Goal: Information Seeking & Learning: Learn about a topic

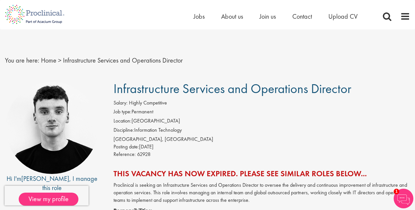
scroll to position [16, 0]
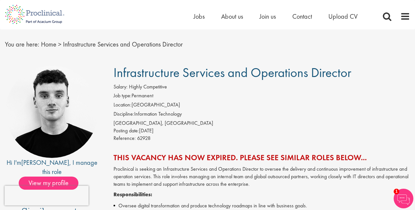
click at [147, 104] on li "Location: [GEOGRAPHIC_DATA]" at bounding box center [262, 105] width 297 height 9
click at [152, 112] on li "Discipline: Information Technology" at bounding box center [262, 115] width 297 height 9
click at [142, 110] on li "Location: [GEOGRAPHIC_DATA]" at bounding box center [262, 105] width 297 height 9
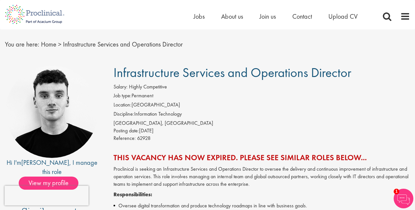
drag, startPoint x: 142, startPoint y: 110, endPoint x: 177, endPoint y: 113, distance: 35.2
click at [184, 111] on ol "Job type: Permanent Location: [GEOGRAPHIC_DATA] Discipline: Information Technol…" at bounding box center [262, 106] width 297 height 28
click at [135, 117] on li "Discipline: Information Technology" at bounding box center [262, 115] width 297 height 9
click at [164, 115] on li "Discipline: Information Technology" at bounding box center [262, 115] width 297 height 9
click at [145, 115] on li "Discipline: Information Technology" at bounding box center [262, 115] width 297 height 9
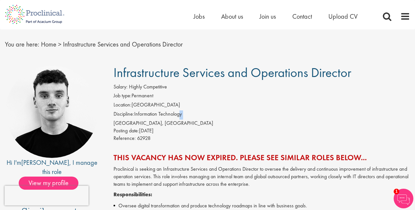
scroll to position [315, 0]
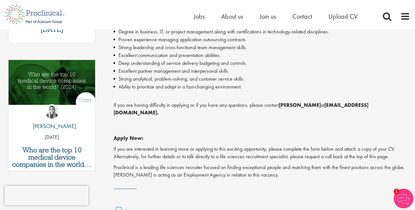
drag, startPoint x: 145, startPoint y: 115, endPoint x: 195, endPoint y: 111, distance: 50.3
click at [195, 111] on div "Infrastructure Services and Operations Director Salary: Highly Competitive Job …" at bounding box center [259, 5] width 311 height 476
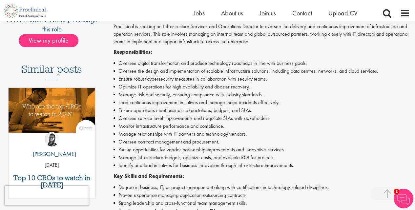
scroll to position [0, 0]
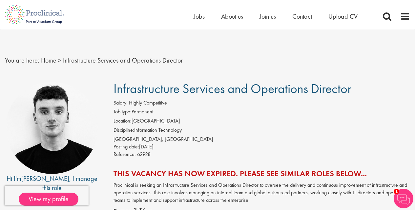
click at [132, 106] on div "Salary: Highly Competitive" at bounding box center [262, 103] width 297 height 9
drag, startPoint x: 132, startPoint y: 106, endPoint x: 179, endPoint y: 104, distance: 46.7
click at [179, 104] on div "Salary: Highly Competitive" at bounding box center [262, 103] width 297 height 9
click at [73, 58] on span "Infrastructure Services and Operations Director" at bounding box center [123, 60] width 120 height 9
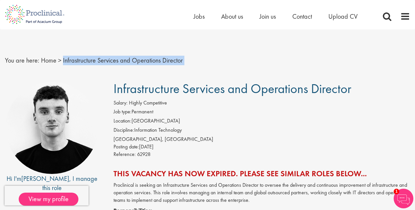
drag, startPoint x: 73, startPoint y: 58, endPoint x: 187, endPoint y: 57, distance: 113.9
click at [187, 57] on nav "You are here: Home > Infrastructure Services and Operations Director" at bounding box center [207, 61] width 405 height 16
copy div "Infrastructure Services and Operations Director First Name * Last Name * Email …"
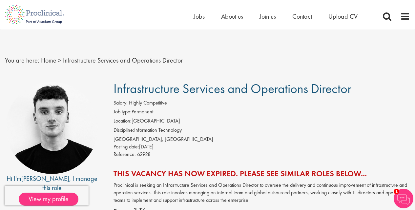
click at [193, 96] on span "Infrastructure Services and Operations Director" at bounding box center [233, 88] width 238 height 17
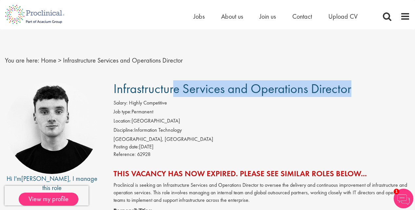
click at [193, 96] on span "Infrastructure Services and Operations Director" at bounding box center [233, 88] width 238 height 17
copy div "Infrastructure Services and Operations Director"
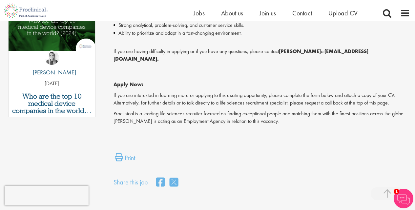
scroll to position [263, 0]
